Goal: Information Seeking & Learning: Find specific fact

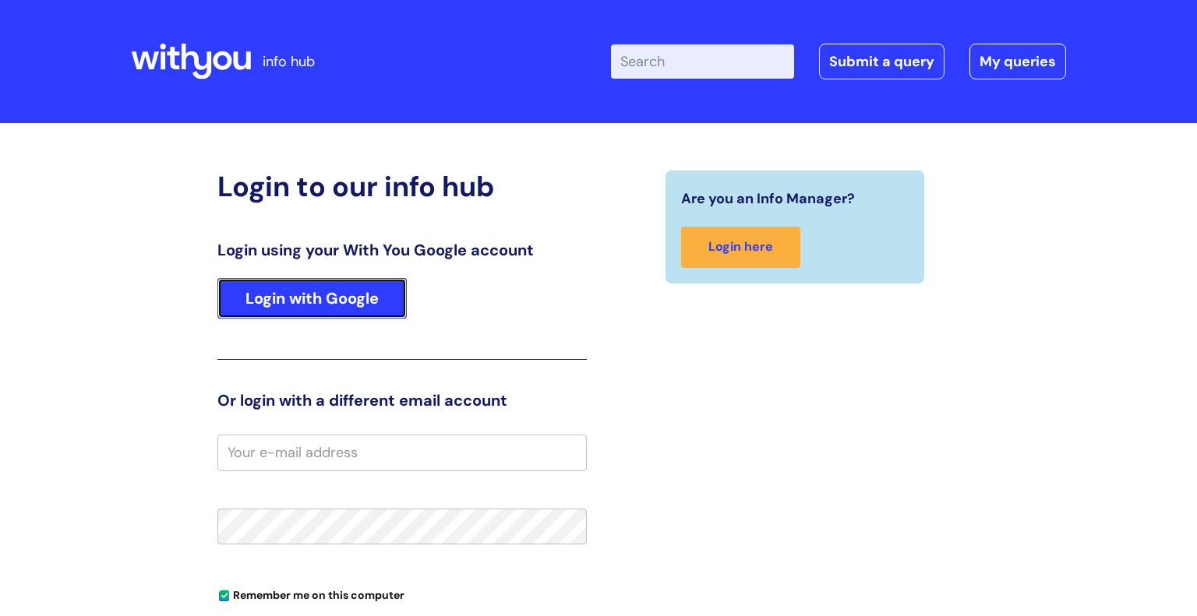
click at [274, 312] on link "Login with Google" at bounding box center [311, 298] width 189 height 41
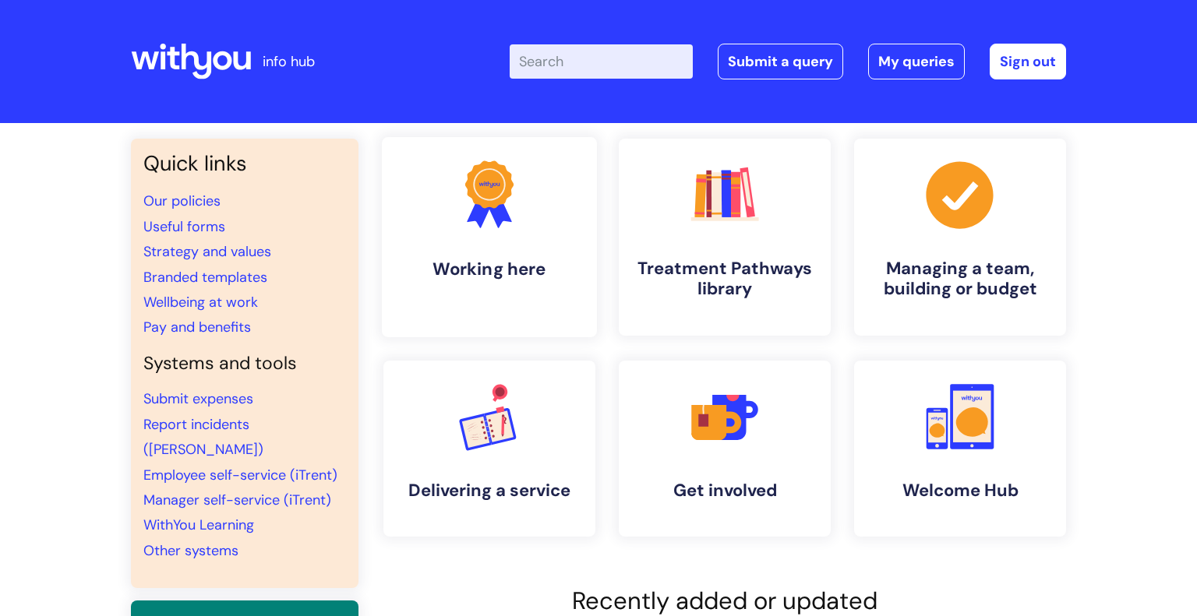
click at [475, 281] on link ".cls-1{fill:#f89b22;}.cls-1,.cls-2,.cls-3{stroke-width:0px;}.cls-2{fill:#2d3cff…" at bounding box center [489, 237] width 215 height 200
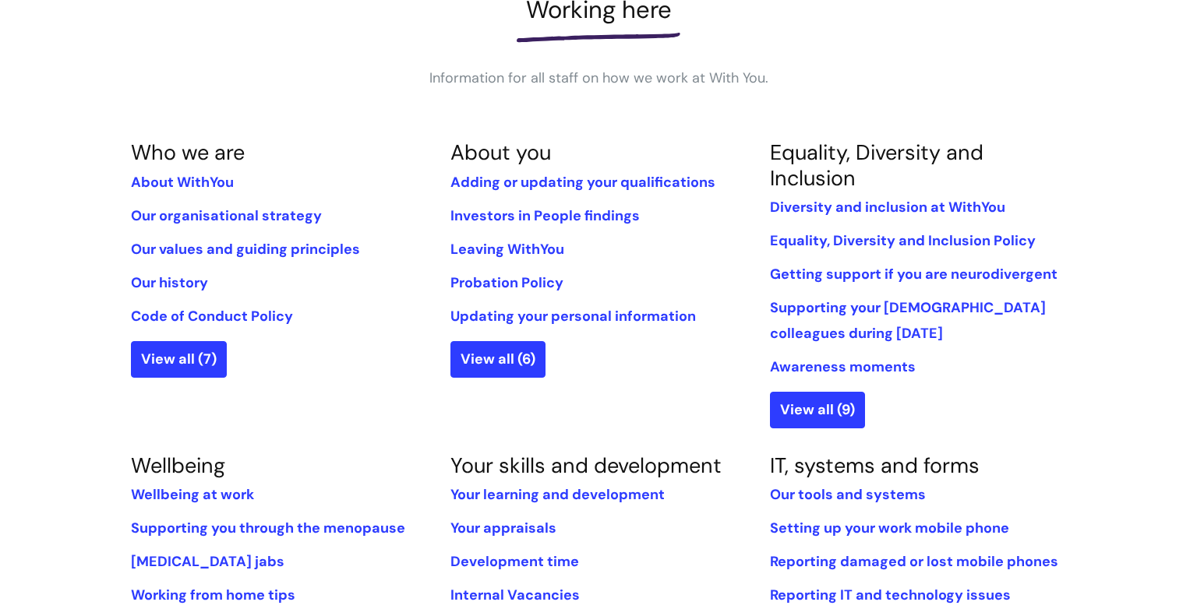
scroll to position [255, 0]
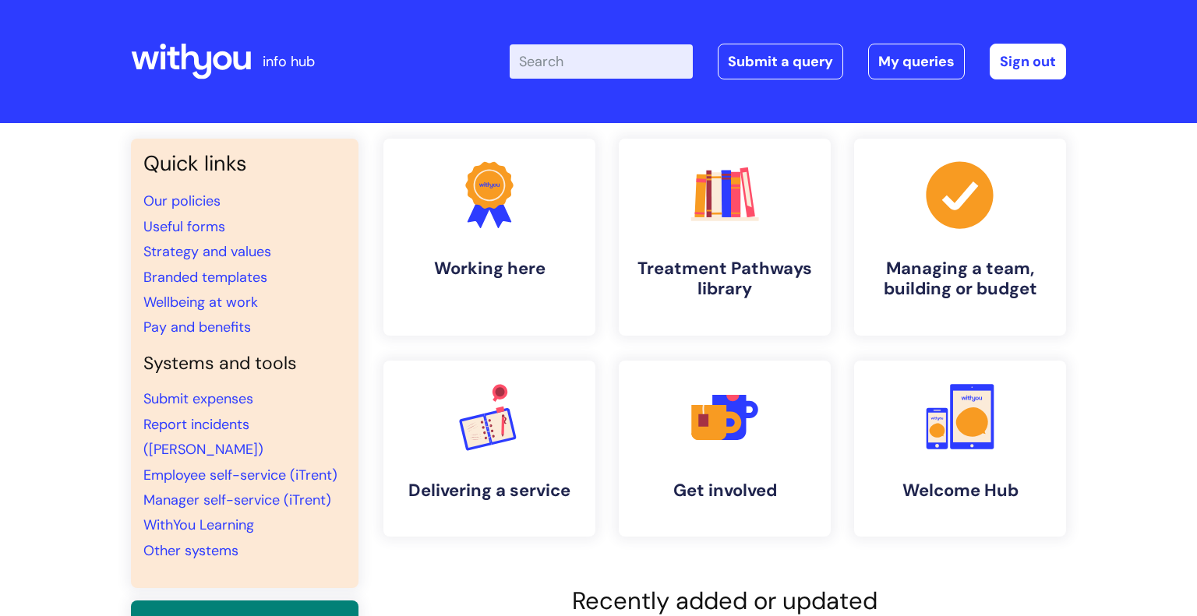
click at [557, 65] on input "Enter your search term here..." at bounding box center [601, 61] width 183 height 34
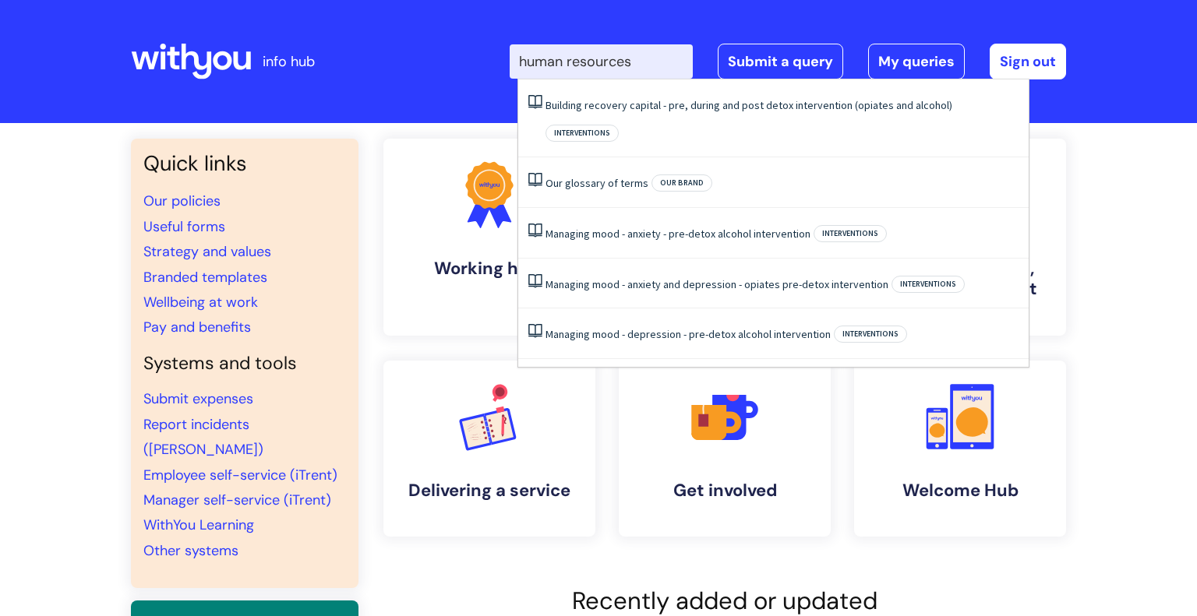
type input "human resources"
click button "Search" at bounding box center [0, 0] width 0 height 0
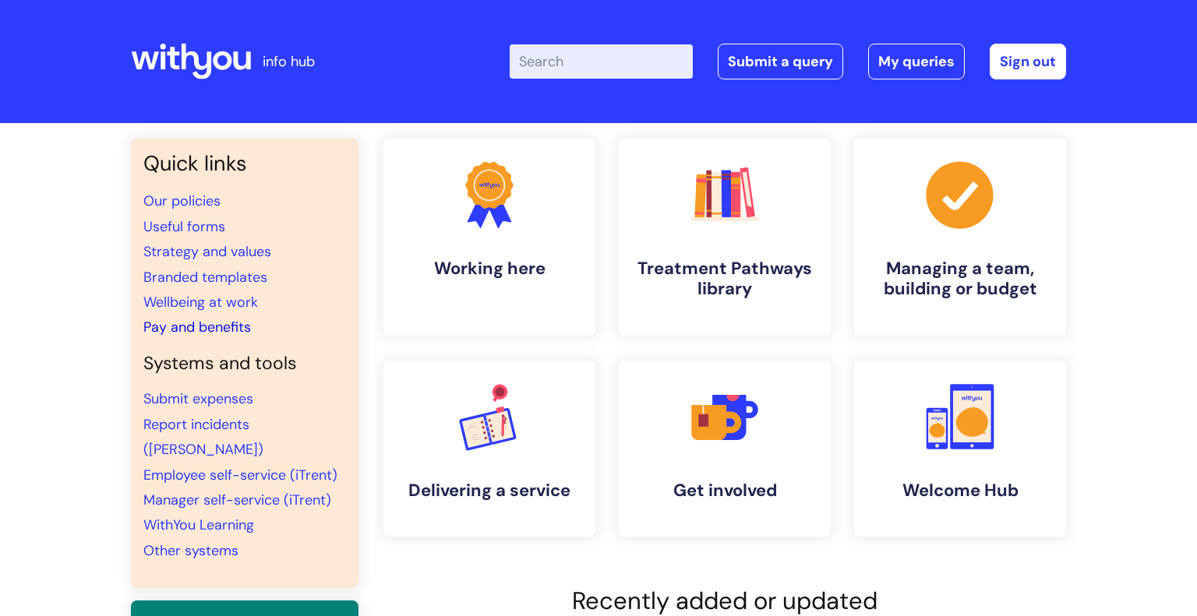
click at [221, 331] on link "Pay and benefits" at bounding box center [197, 327] width 108 height 19
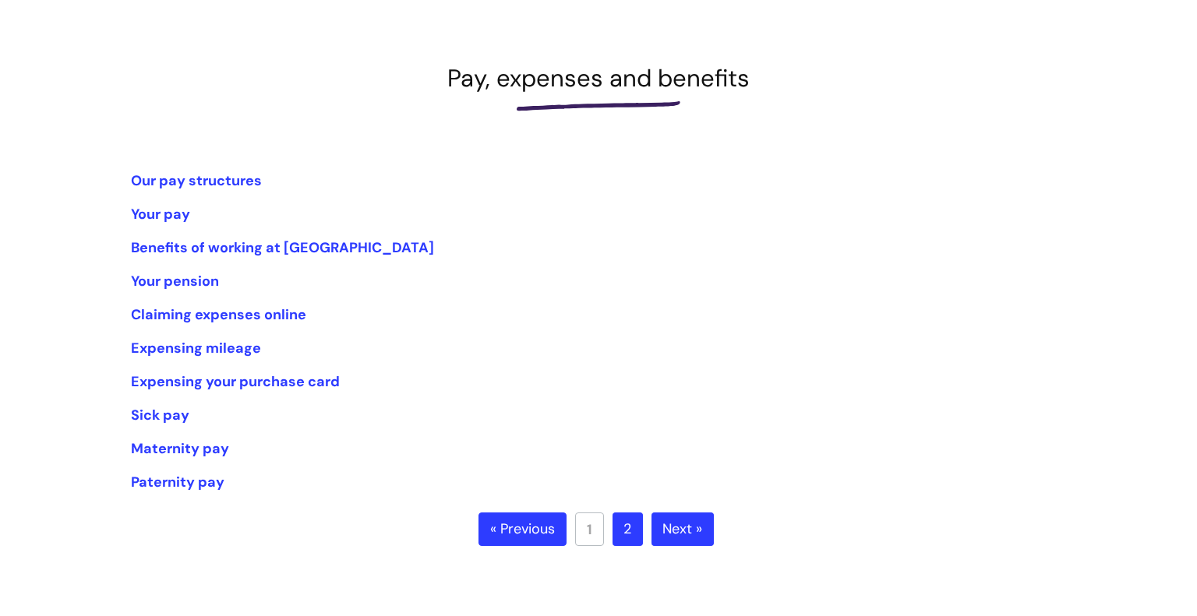
scroll to position [182, 0]
click at [143, 182] on link "Our pay structures" at bounding box center [196, 180] width 131 height 19
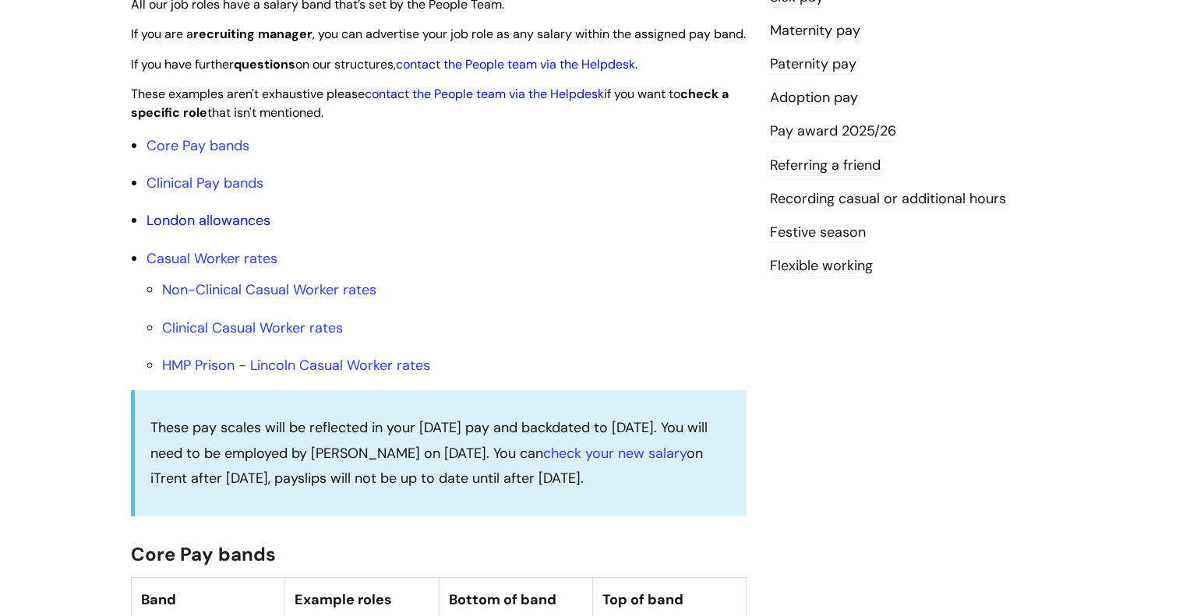
scroll to position [448, 0]
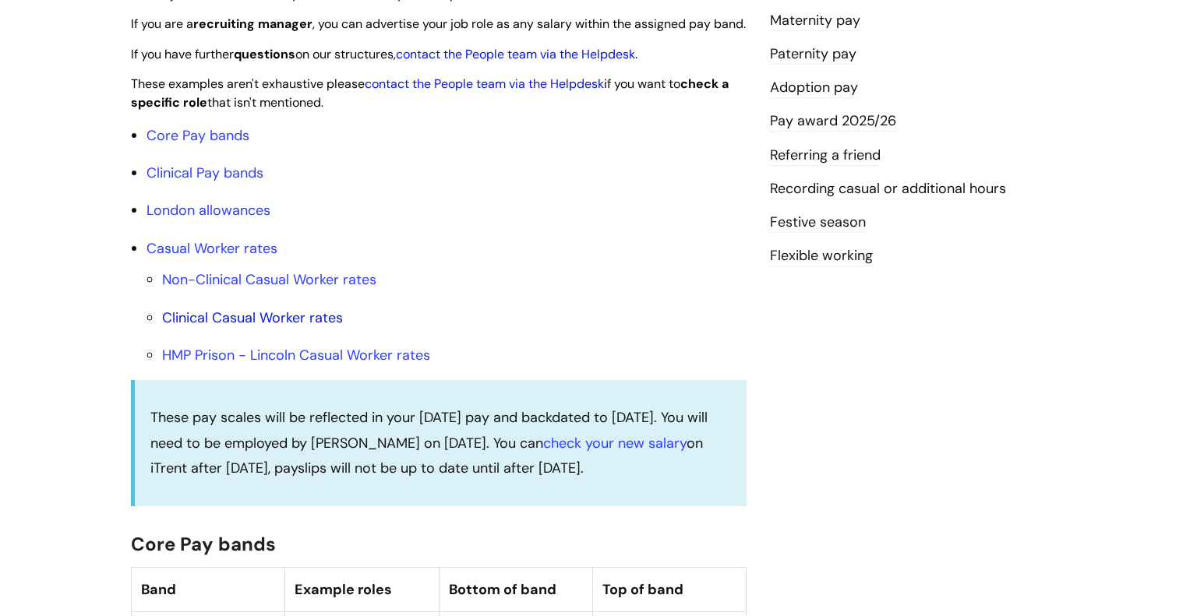
click at [237, 327] on link "Clinical Casual Worker rates" at bounding box center [252, 318] width 181 height 19
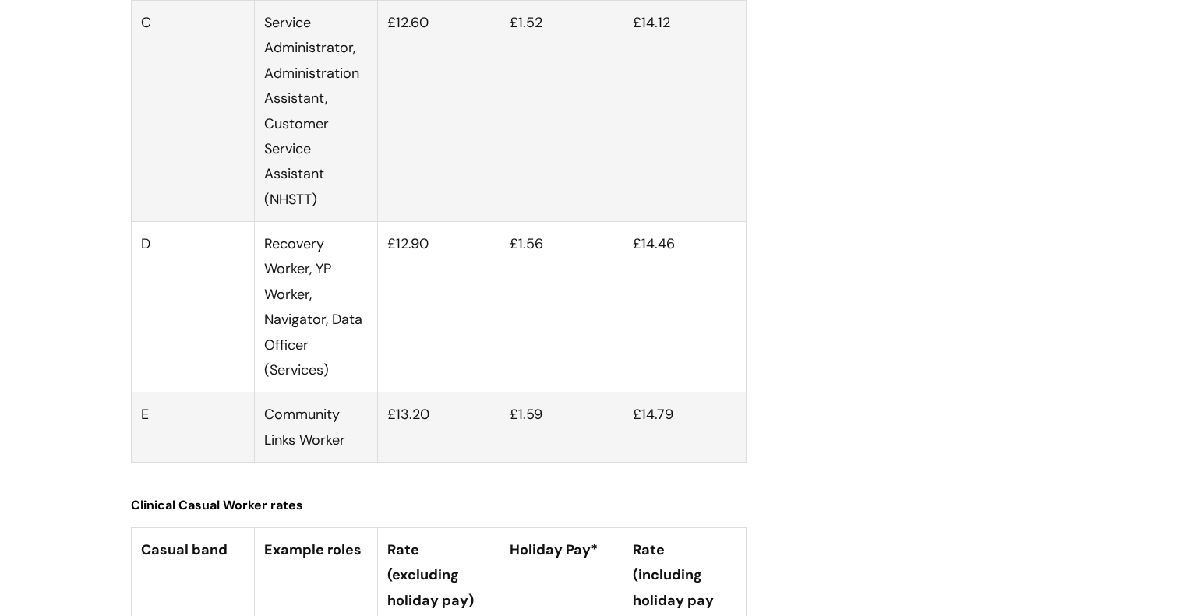
scroll to position [4658, 0]
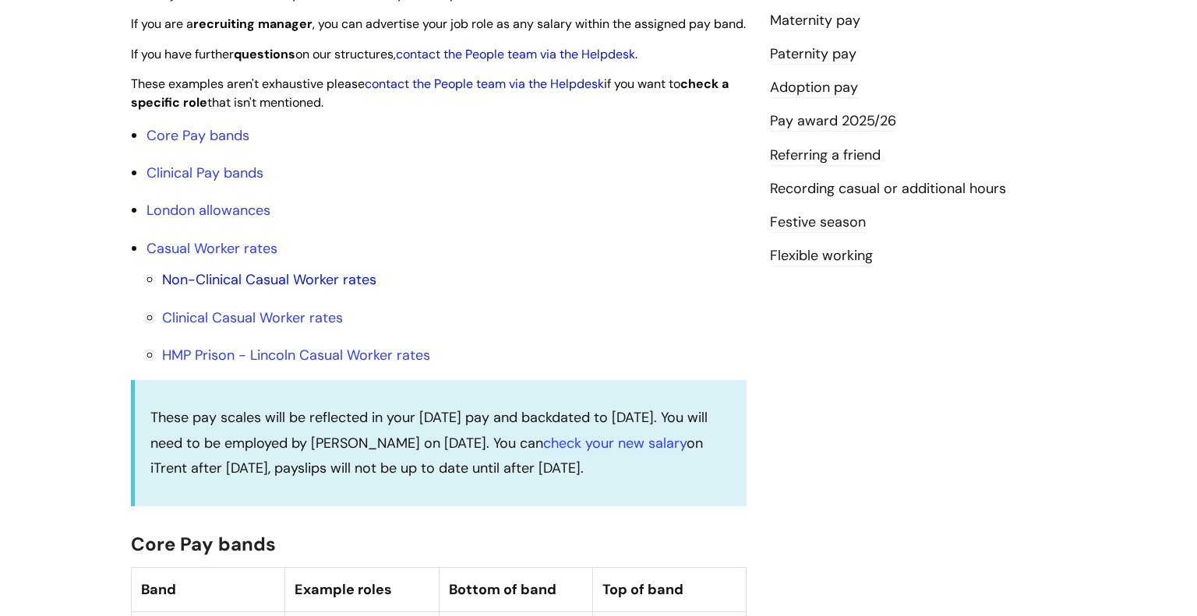
click at [290, 289] on link "Non-Clinical Casual Worker rates" at bounding box center [269, 279] width 214 height 19
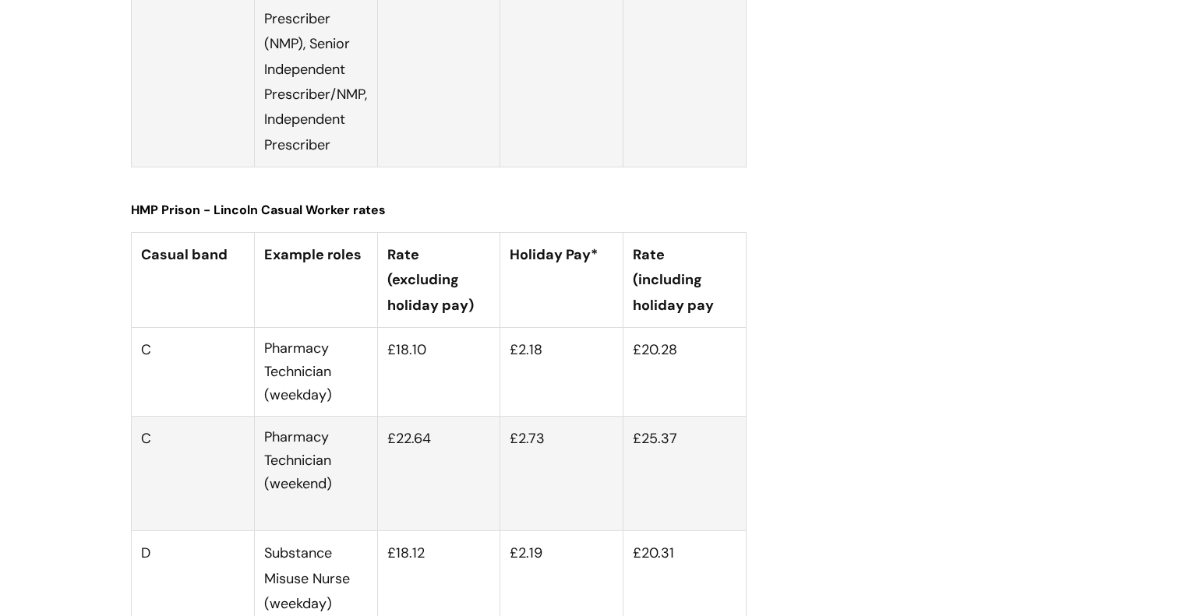
scroll to position [5692, 0]
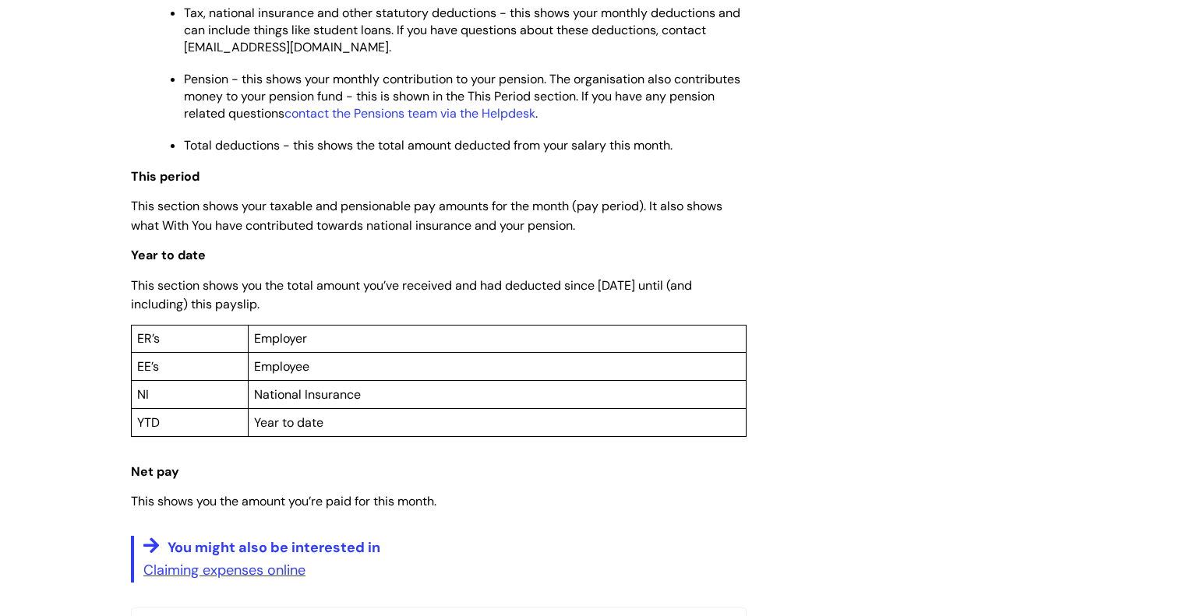
scroll to position [1385, 0]
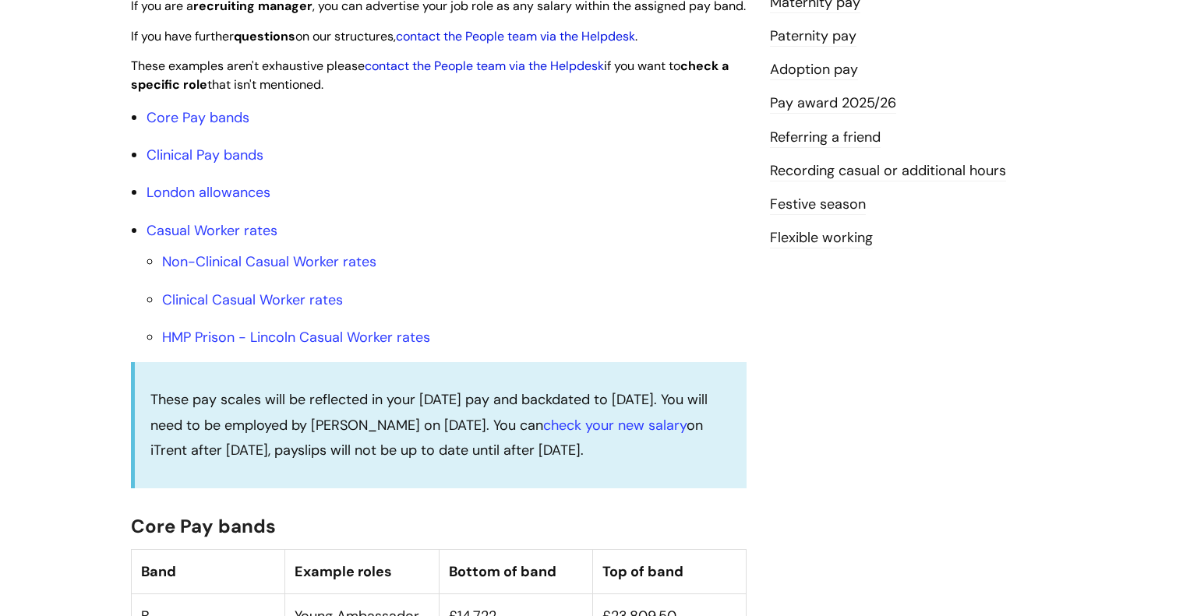
scroll to position [472, 0]
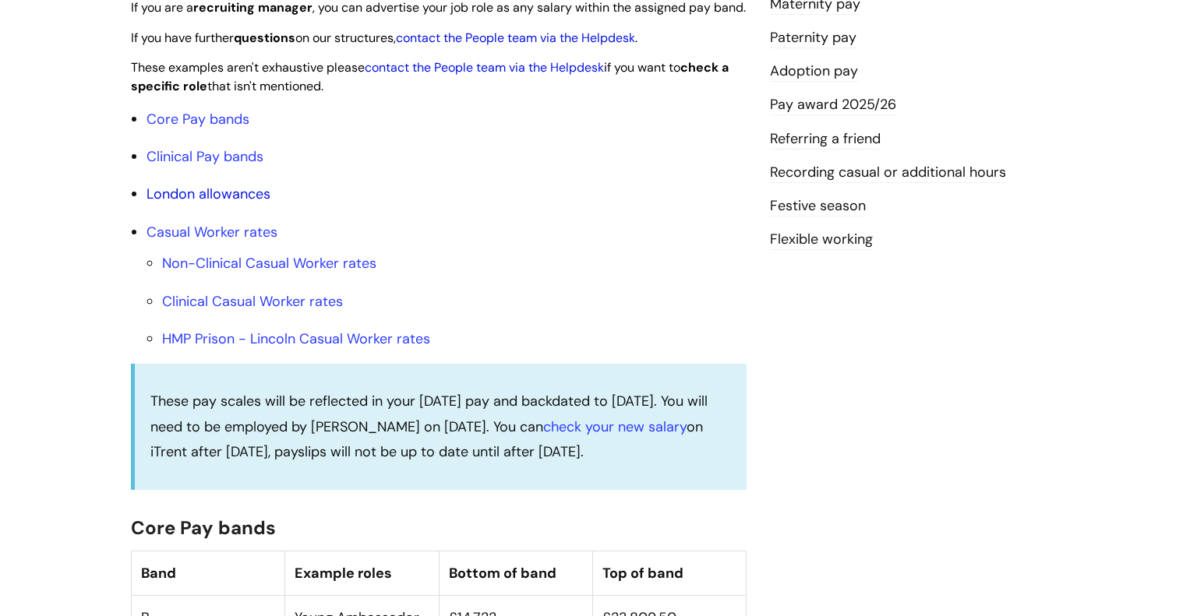
click at [236, 203] on link "London allowances" at bounding box center [208, 194] width 124 height 19
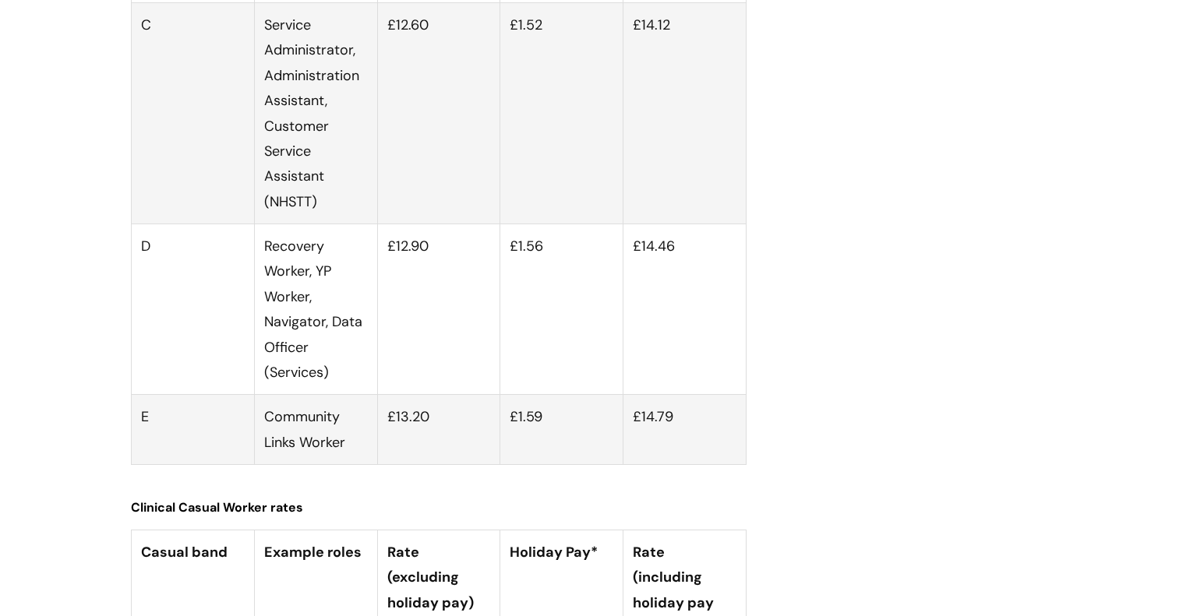
scroll to position [4626, 0]
